Goal: Navigation & Orientation: Understand site structure

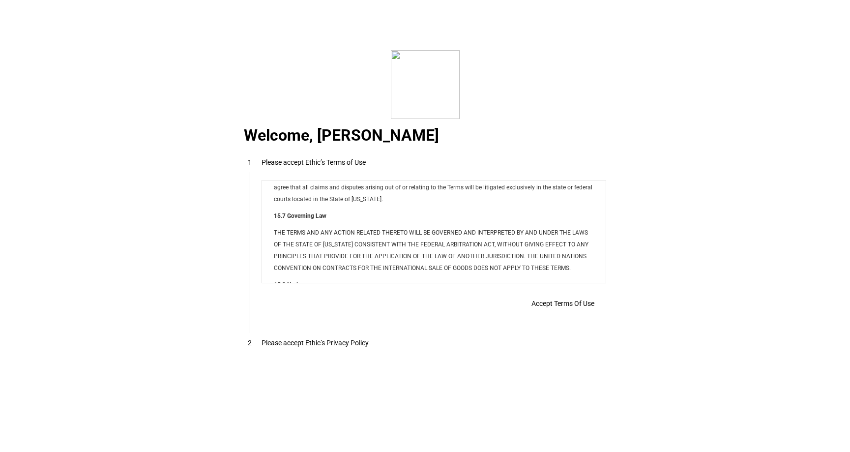
scroll to position [7839, 0]
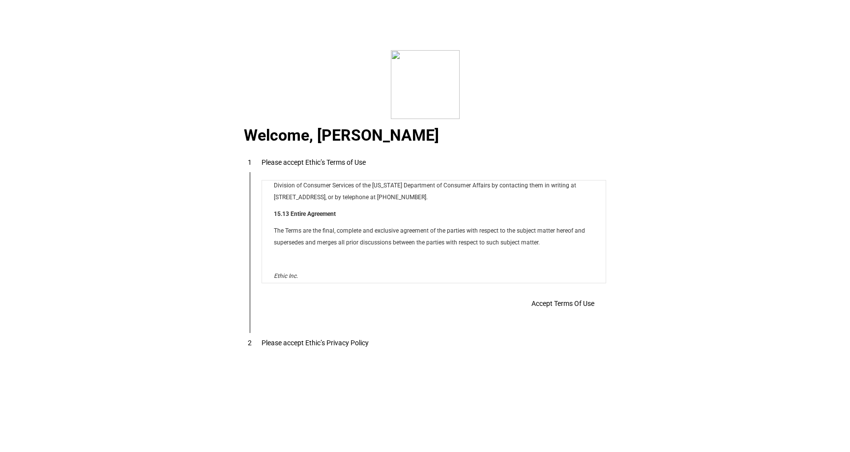
click at [554, 307] on span "Accept Terms Of Use" at bounding box center [562, 303] width 63 height 8
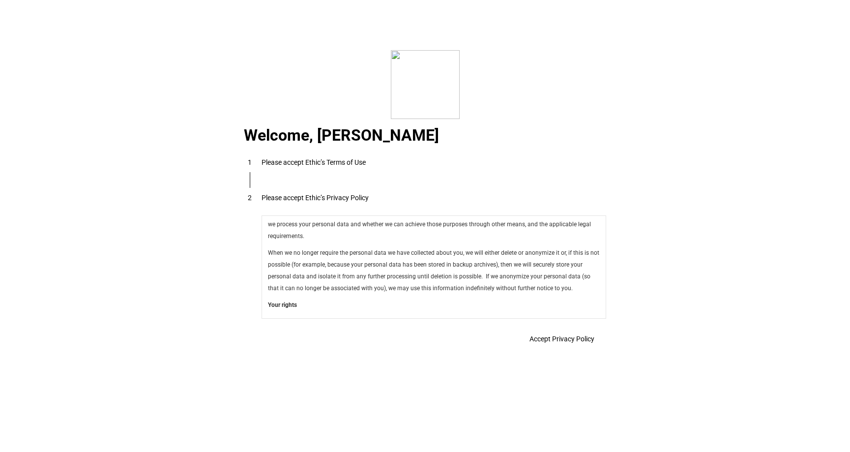
scroll to position [3462, 0]
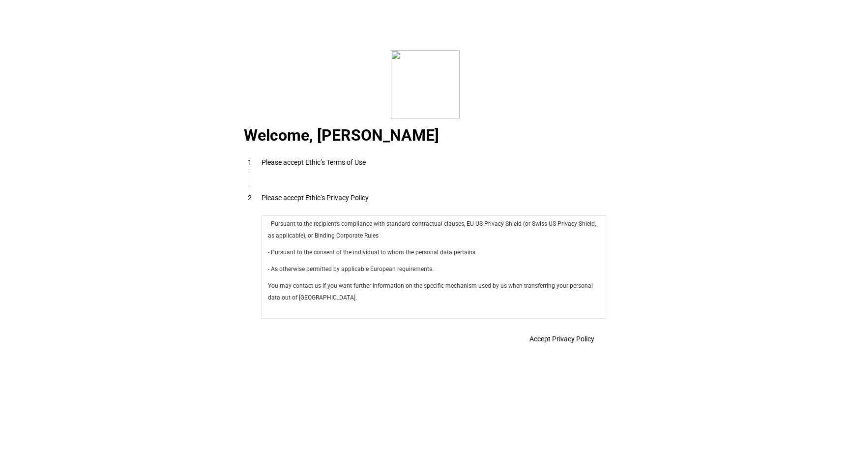
click at [548, 338] on span "Accept Privacy Policy" at bounding box center [561, 339] width 65 height 8
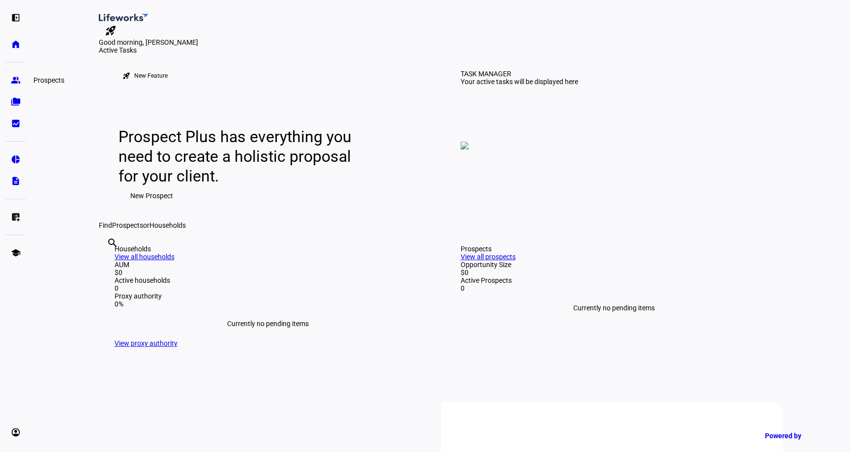
click at [18, 83] on eth-mat-symbol "group" at bounding box center [16, 80] width 10 height 10
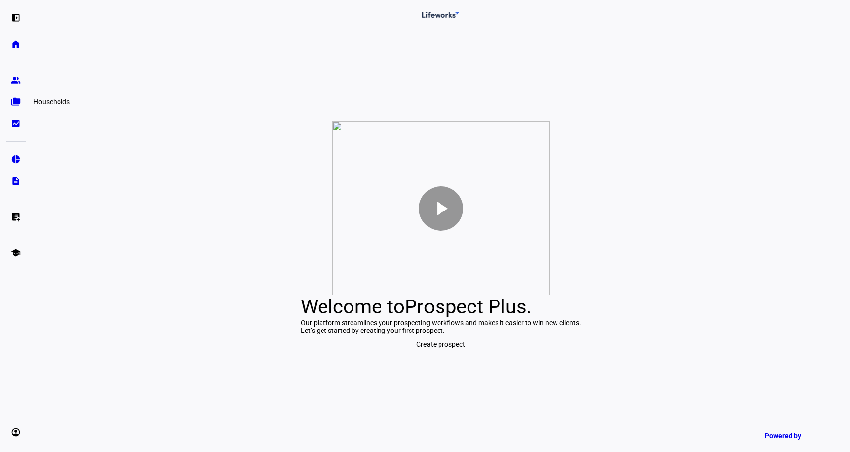
click at [16, 104] on eth-mat-symbol "folder_copy" at bounding box center [16, 102] width 10 height 10
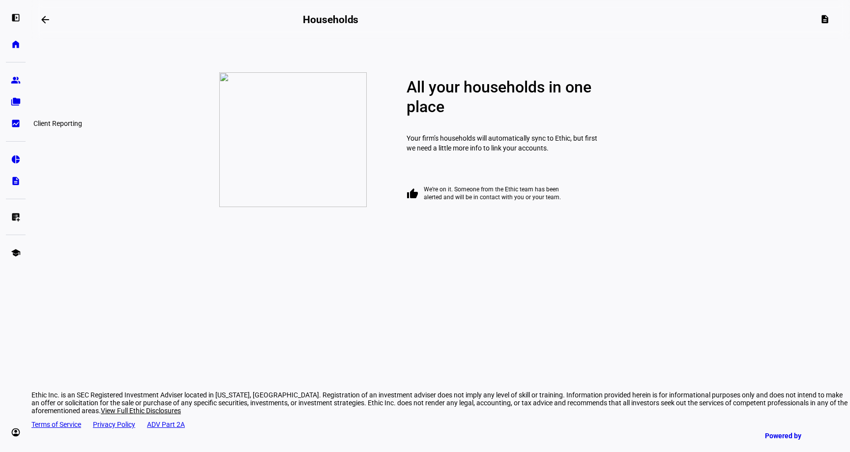
click at [13, 128] on eth-mat-symbol "bid_landscape" at bounding box center [16, 123] width 10 height 10
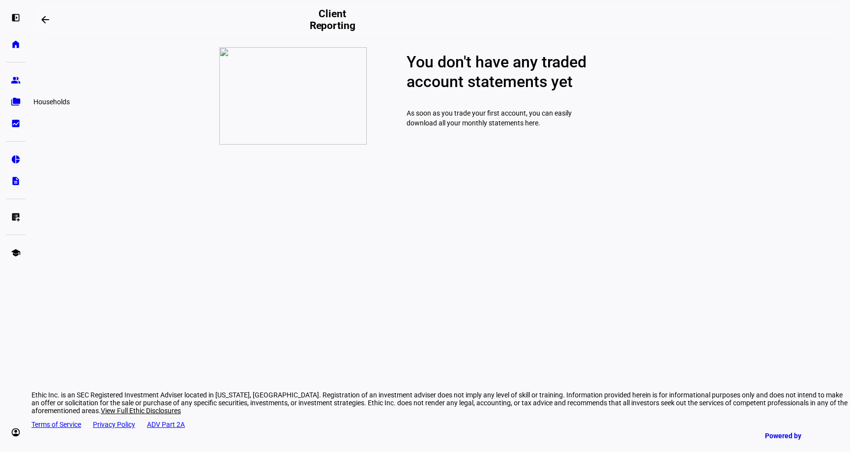
click at [16, 102] on eth-mat-symbol "folder_copy" at bounding box center [16, 102] width 10 height 10
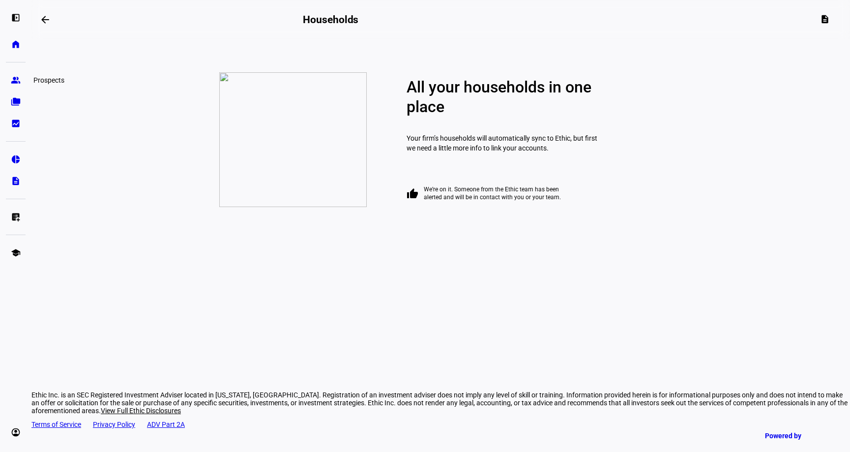
click at [15, 84] on eth-mat-symbol "group" at bounding box center [16, 80] width 10 height 10
